Goal: Answer question/provide support: Share knowledge or assist other users

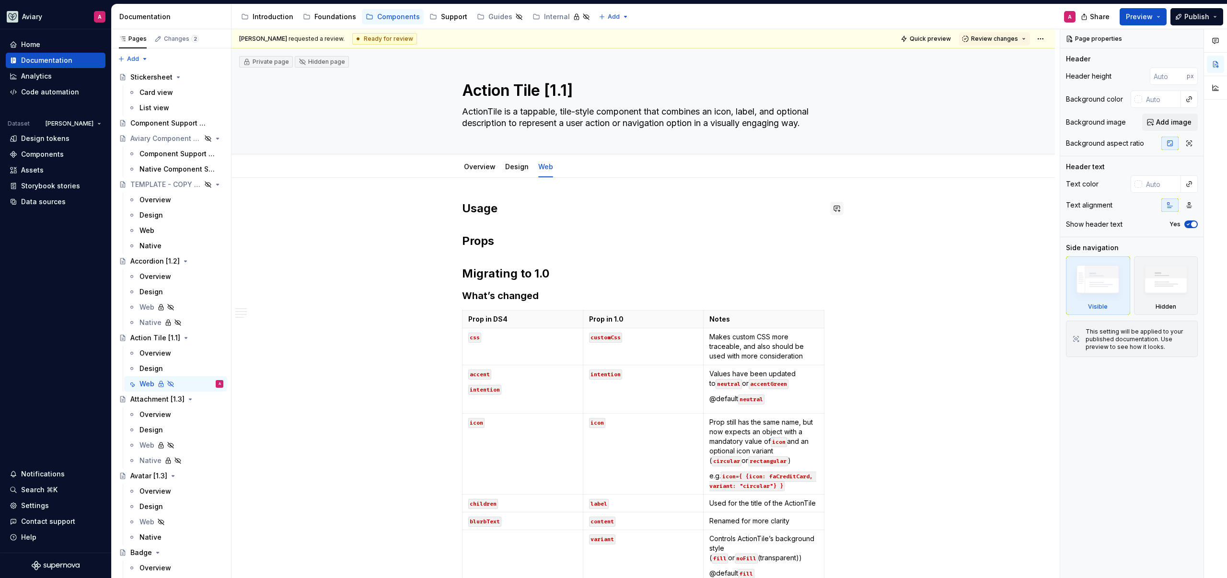
click at [833, 208] on button "button" at bounding box center [836, 208] width 13 height 13
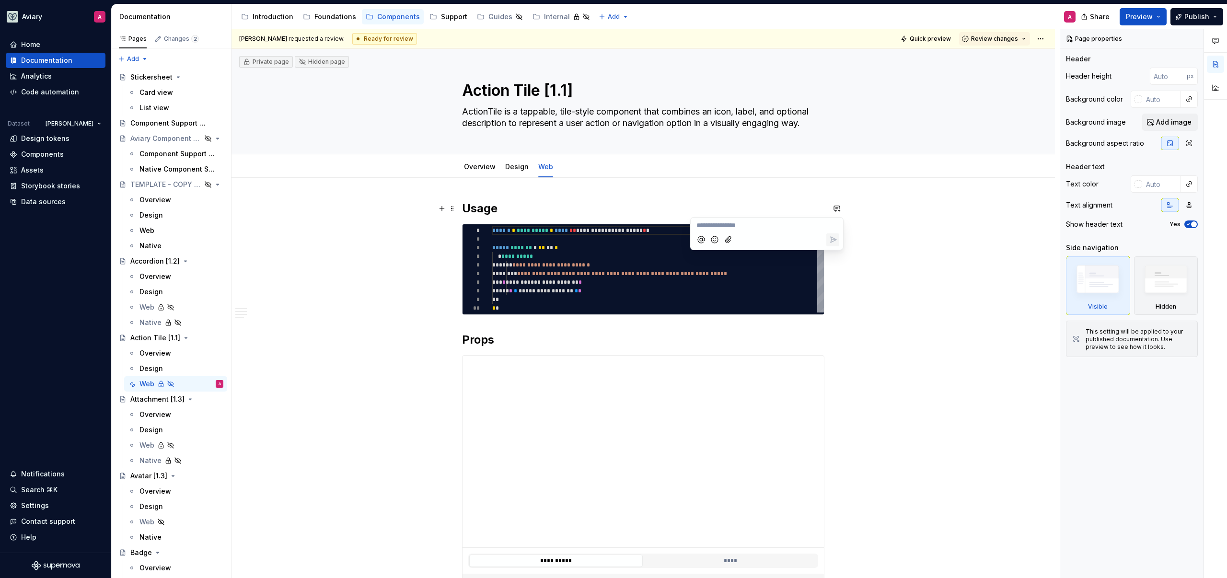
click at [392, 285] on div "**********" at bounding box center [645, 303] width 828 height 549
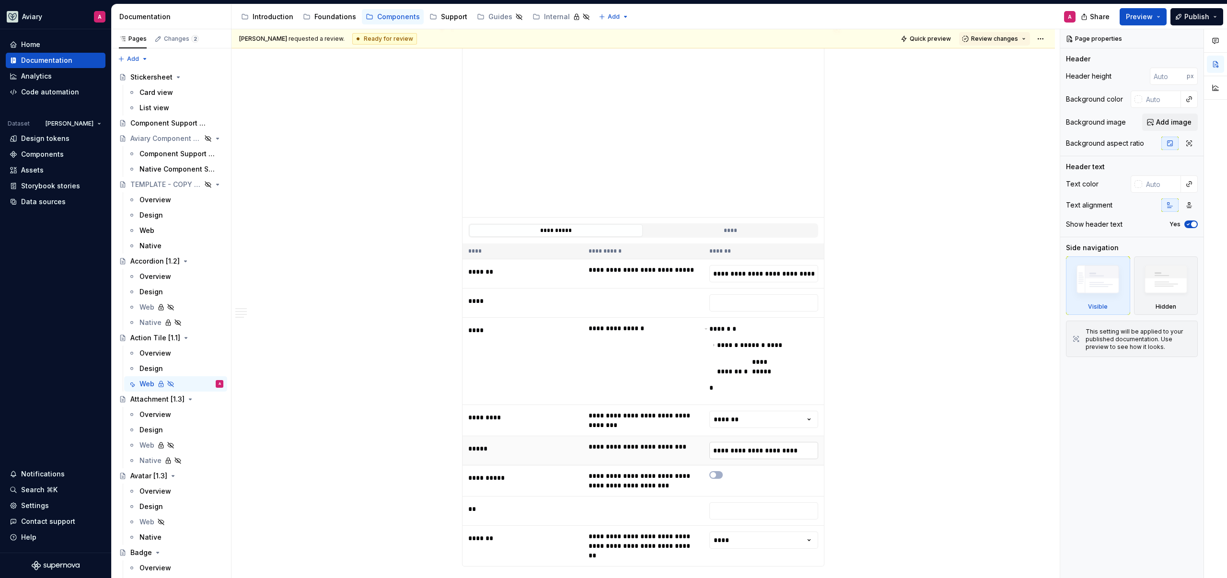
scroll to position [325, 0]
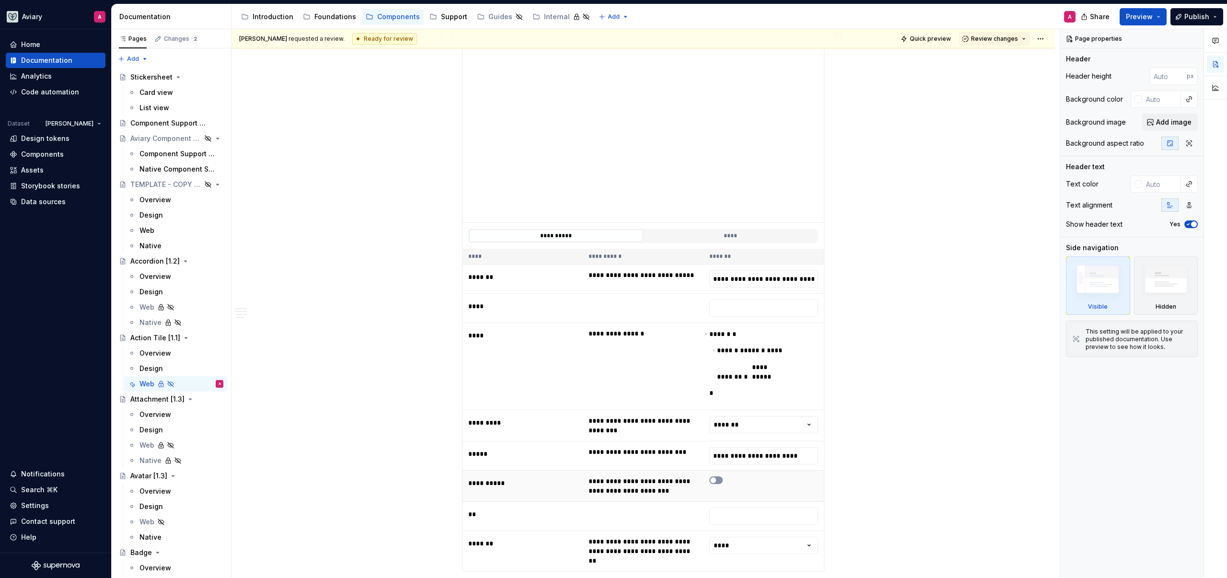
click at [713, 477] on span "button" at bounding box center [713, 480] width 6 height 6
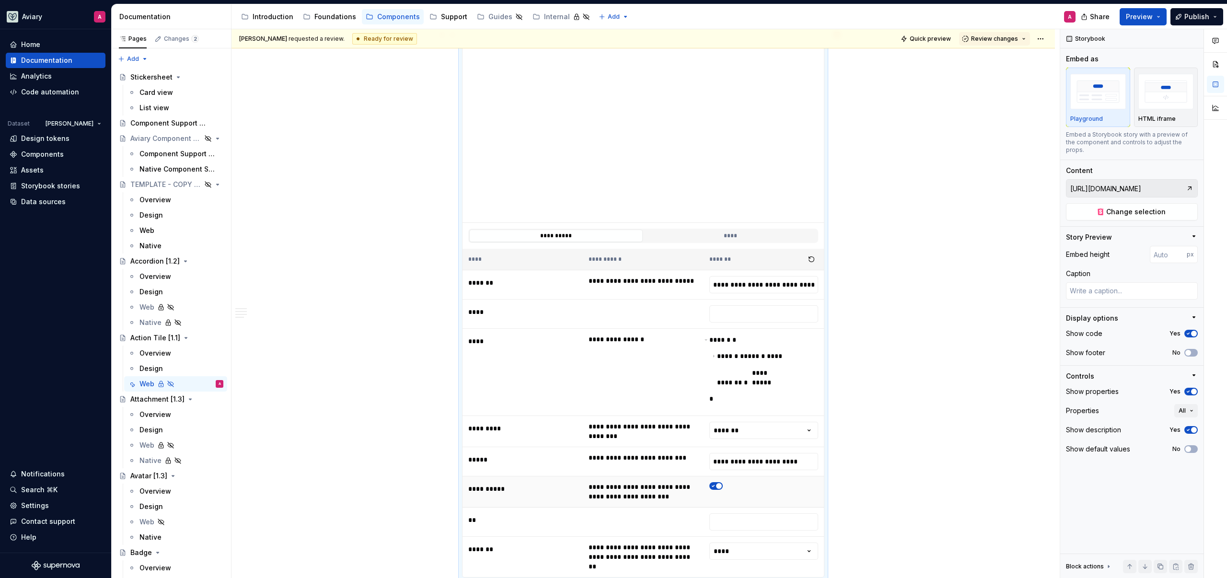
click at [715, 483] on icon "button" at bounding box center [713, 486] width 8 height 6
click at [715, 483] on span "button" at bounding box center [713, 486] width 6 height 6
click at [715, 483] on icon "button" at bounding box center [713, 486] width 8 height 6
click at [761, 420] on html "Aviary A Home Documentation Analytics Code automation Dataset [PERSON_NAME] Des…" at bounding box center [613, 289] width 1227 height 578
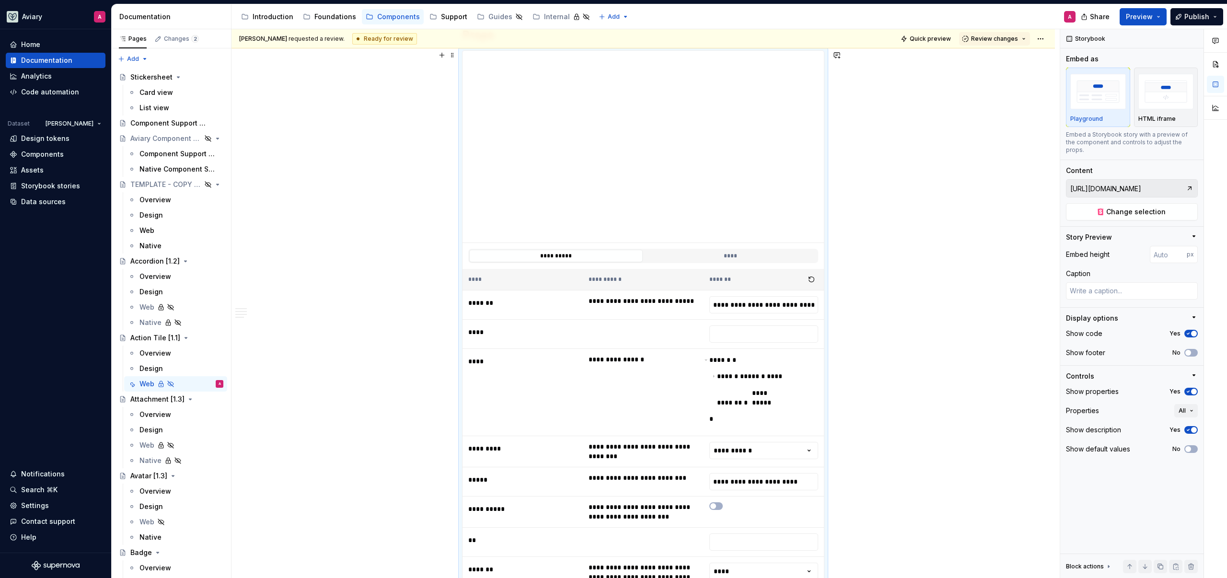
scroll to position [0, 0]
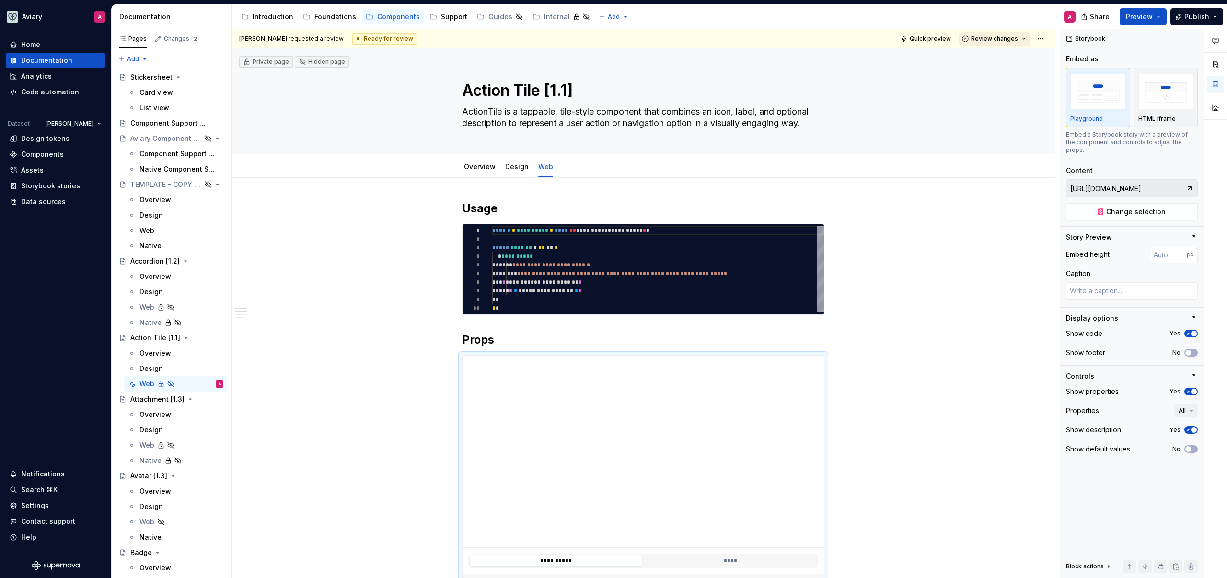
click at [1024, 36] on button "Review changes" at bounding box center [994, 38] width 71 height 13
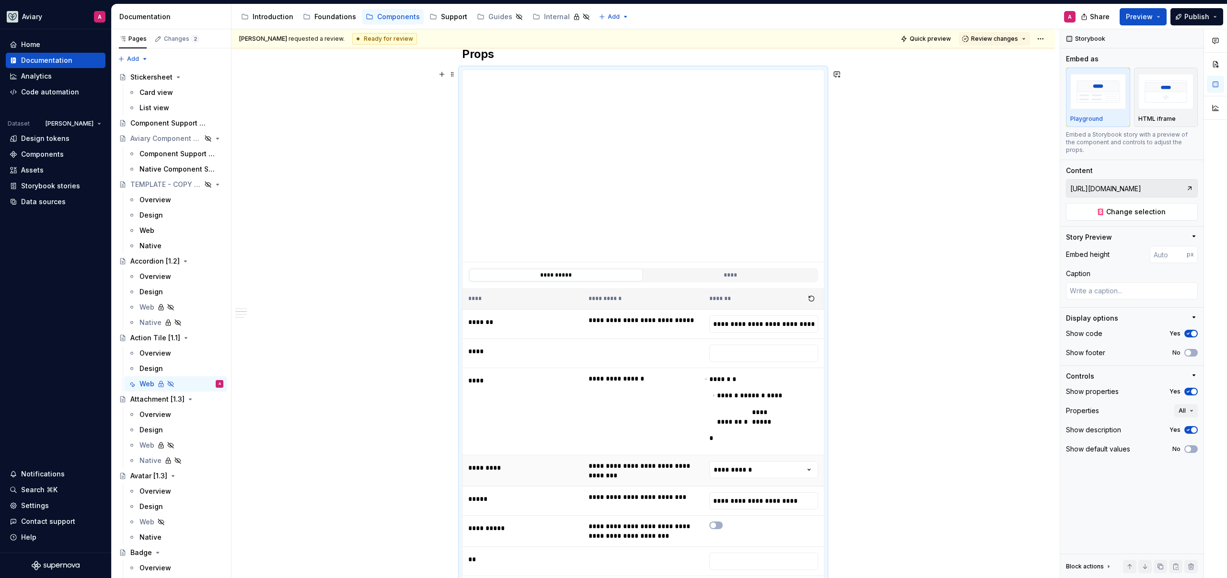
scroll to position [309, 0]
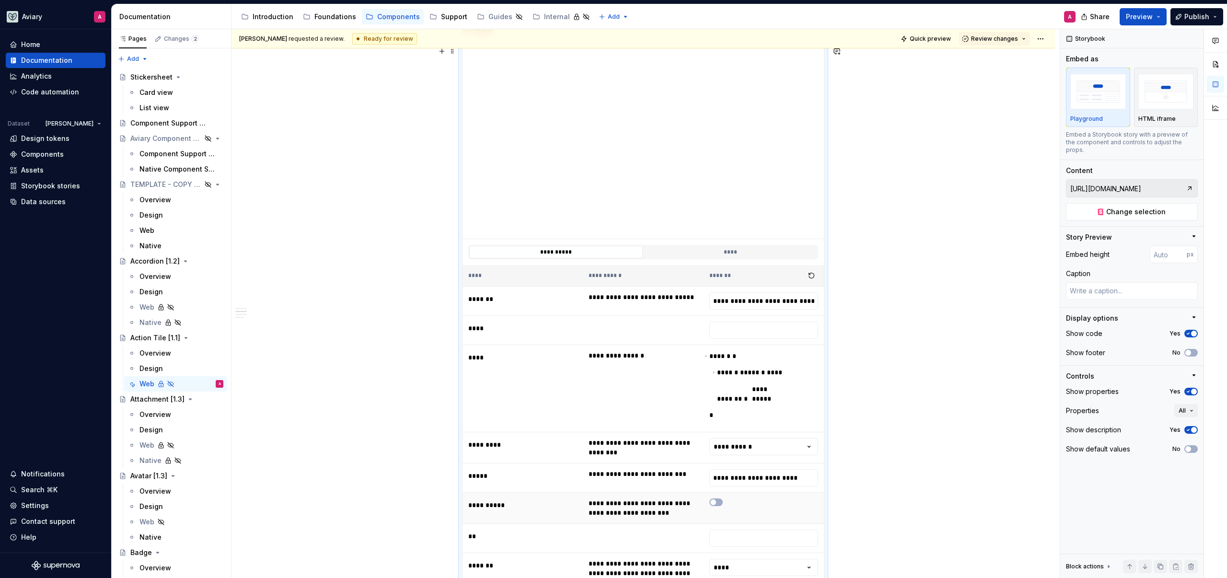
drag, startPoint x: 711, startPoint y: 492, endPoint x: 715, endPoint y: 487, distance: 6.2
click at [711, 499] on span "button" at bounding box center [713, 502] width 6 height 6
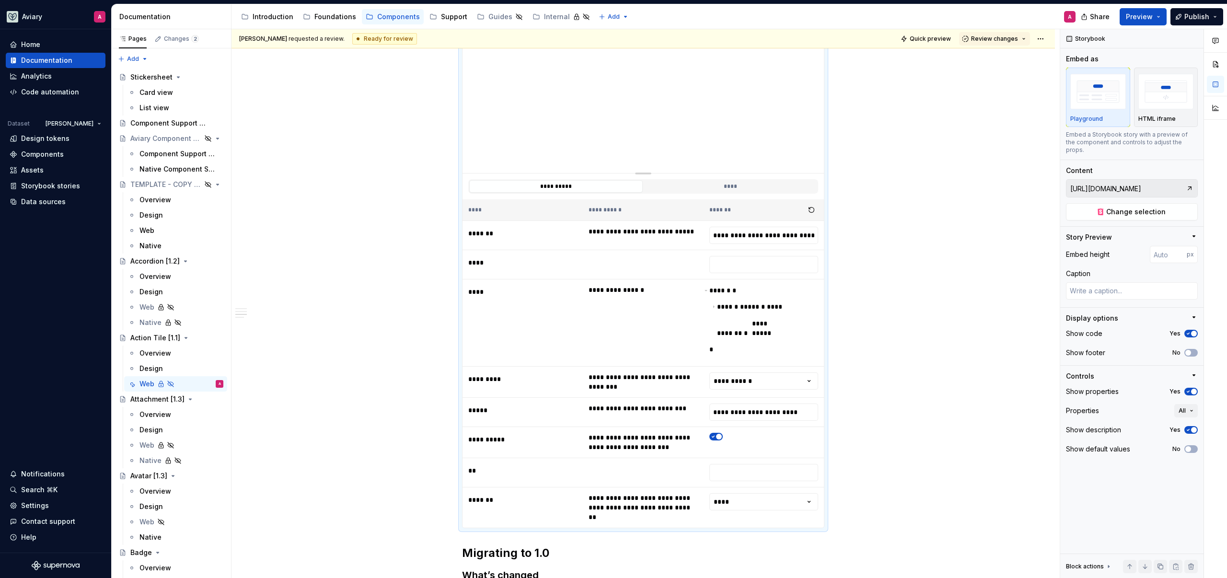
scroll to position [386, 0]
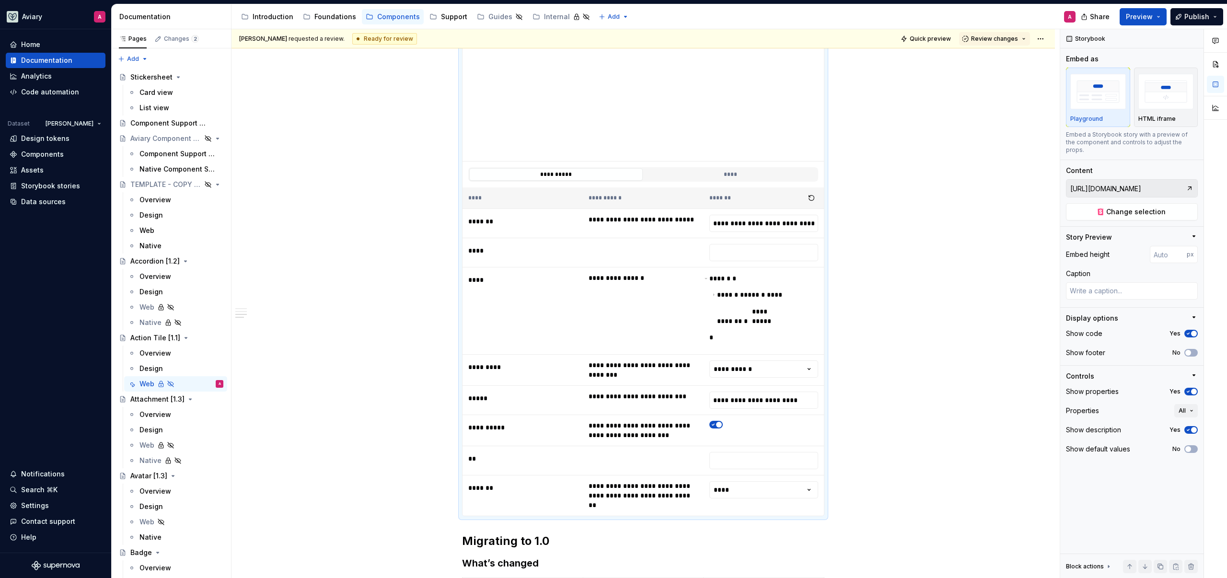
click at [436, 314] on div "**********" at bounding box center [642, 518] width 823 height 1452
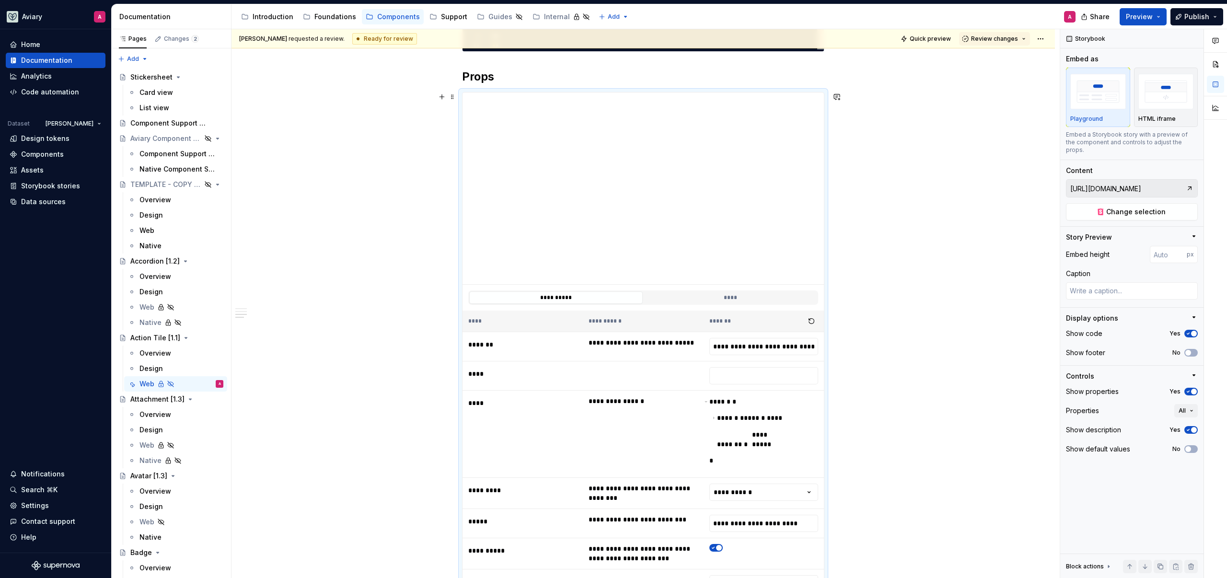
scroll to position [152, 0]
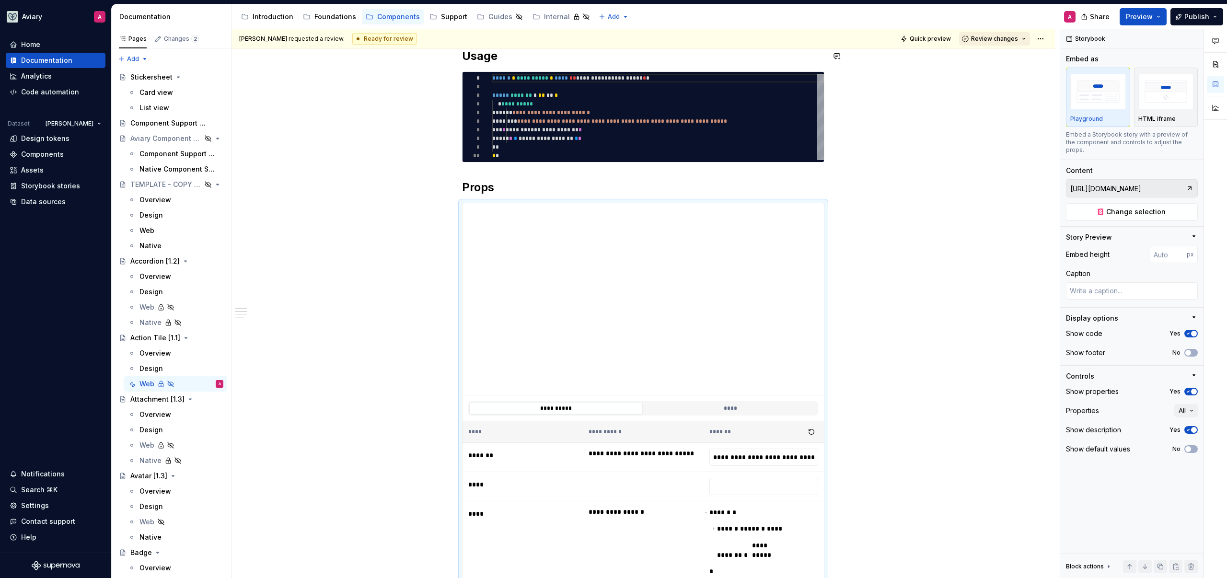
click at [986, 39] on span "Review changes" at bounding box center [994, 39] width 47 height 8
click at [994, 53] on div "Approve" at bounding box center [1021, 58] width 84 height 10
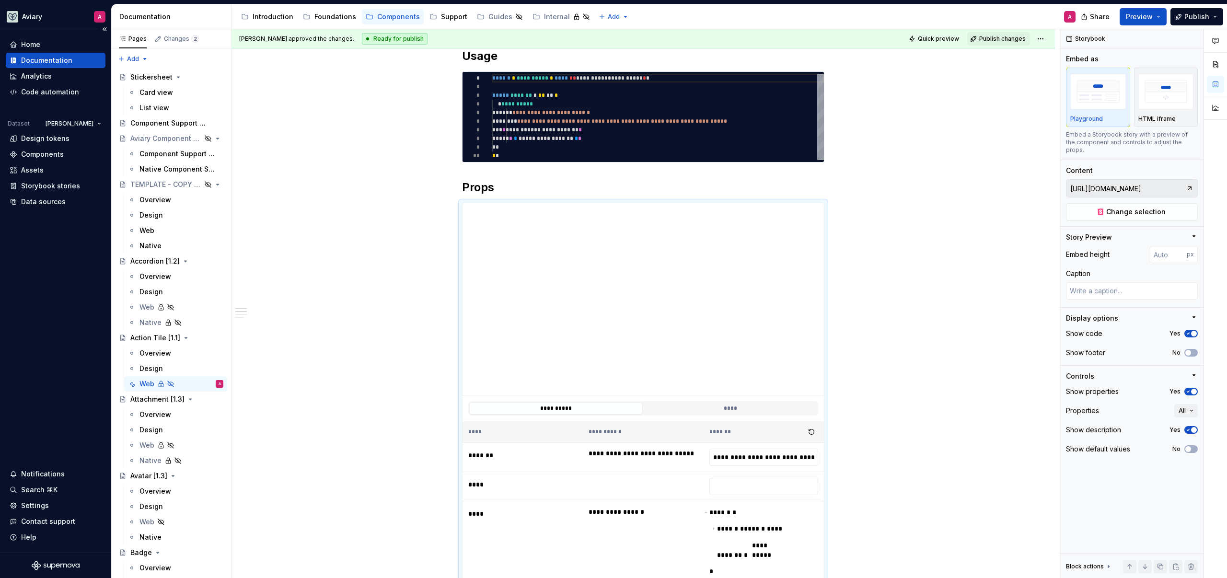
type textarea "*"
